Goal: Subscribe to service/newsletter

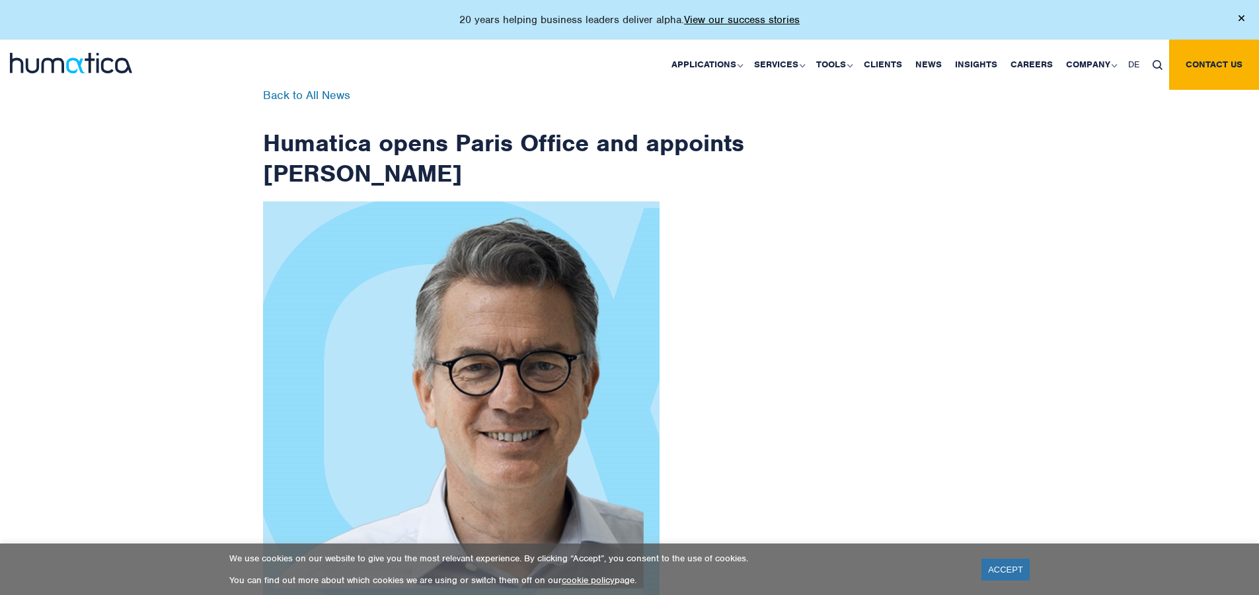
scroll to position [2108, 0]
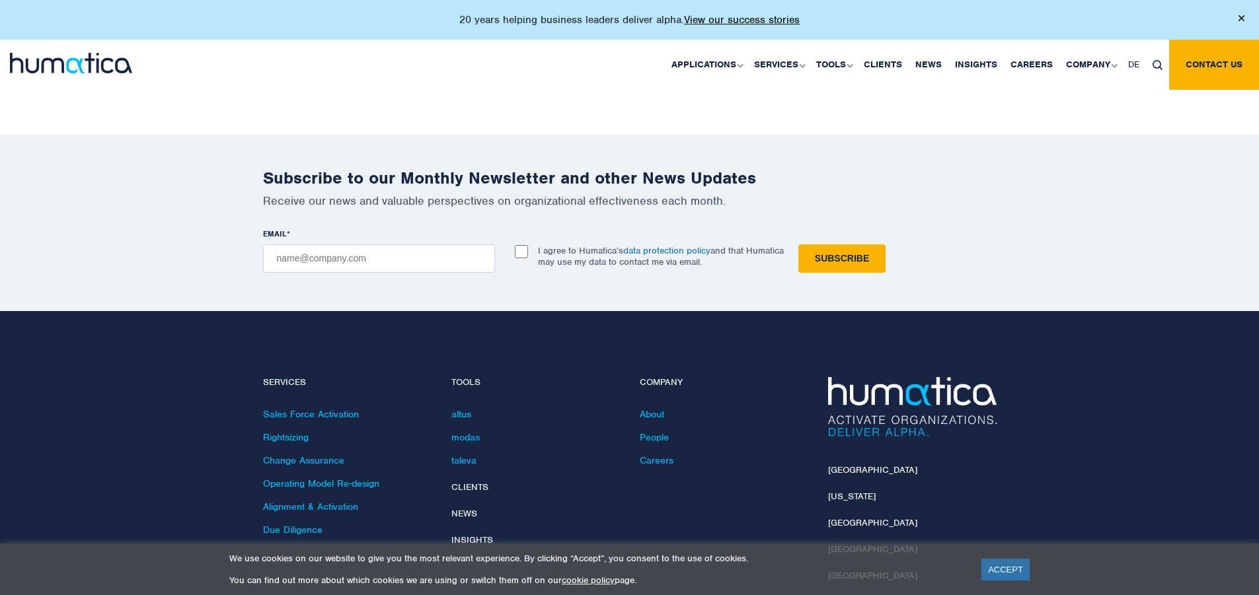
checkbox input "true"
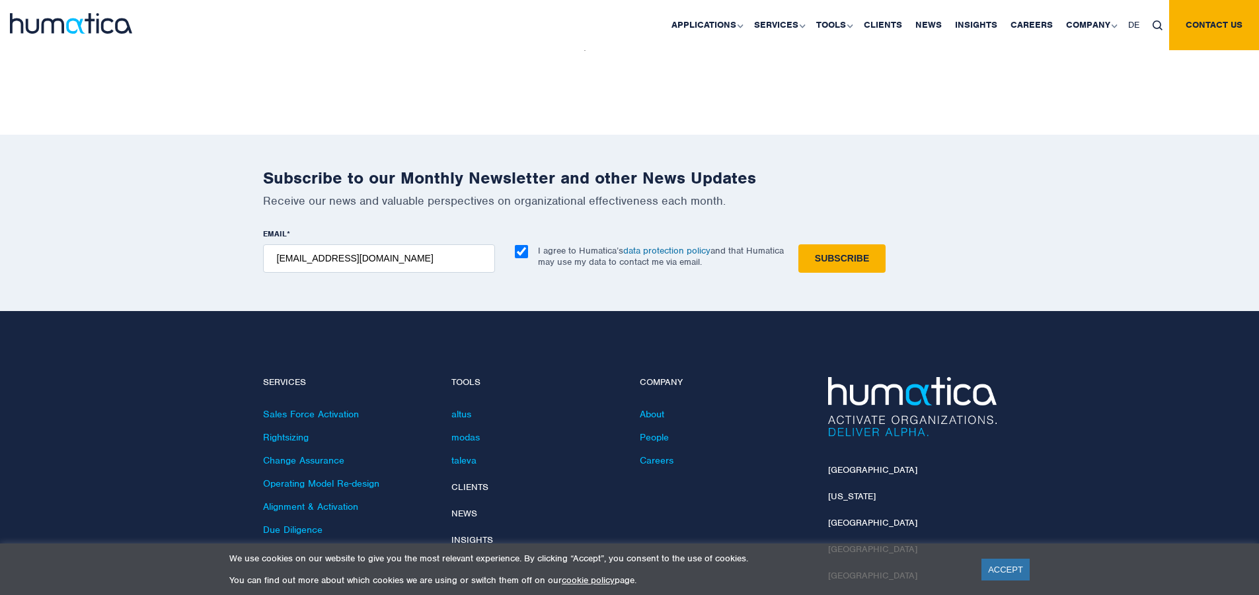
type input "[EMAIL_ADDRESS][DOMAIN_NAME]"
click at [798, 245] on input "Subscribe" at bounding box center [841, 259] width 87 height 28
